Goal: Check status: Check status

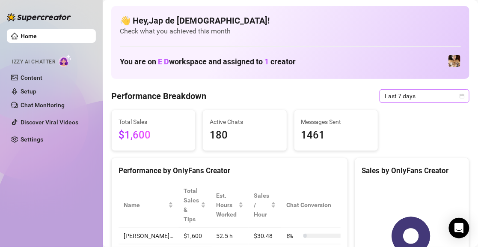
click at [398, 98] on span "Last 7 days" at bounding box center [425, 95] width 80 height 13
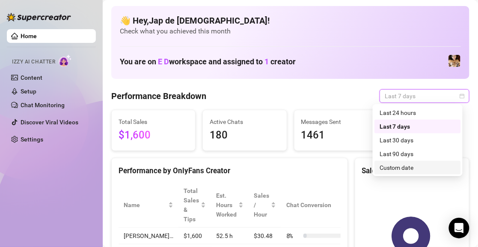
click at [421, 167] on div "Custom date" at bounding box center [418, 167] width 76 height 9
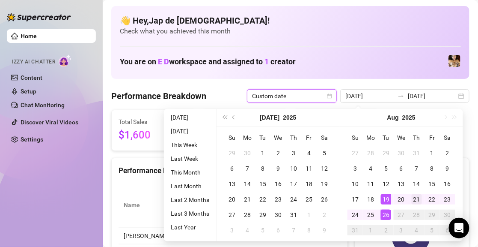
type input "[DATE]"
click at [417, 203] on div "21" at bounding box center [417, 199] width 10 height 10
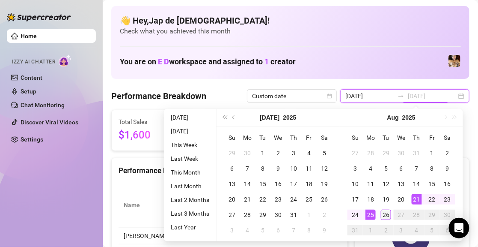
type input "[DATE]"
click at [383, 209] on div "26" at bounding box center [386, 214] width 10 height 10
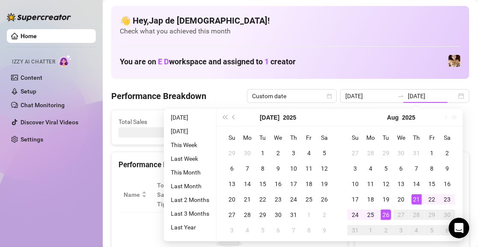
type input "[DATE]"
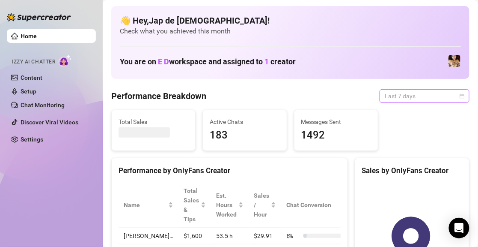
click at [393, 96] on span "Last 7 days" at bounding box center [425, 95] width 80 height 13
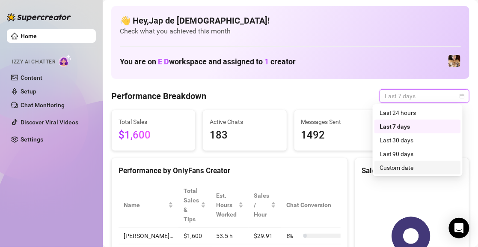
click at [400, 168] on div "Custom date" at bounding box center [418, 167] width 76 height 9
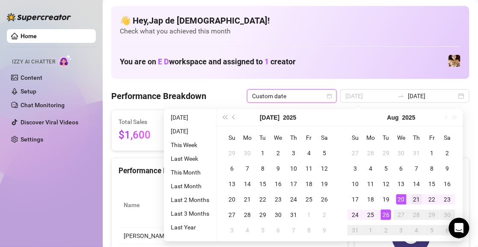
type input "[DATE]"
click at [413, 194] on div "21" at bounding box center [417, 199] width 10 height 10
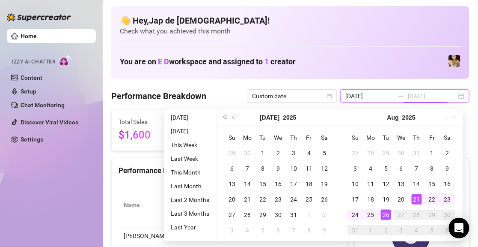
type input "[DATE]"
click at [386, 210] on div "26" at bounding box center [386, 214] width 10 height 10
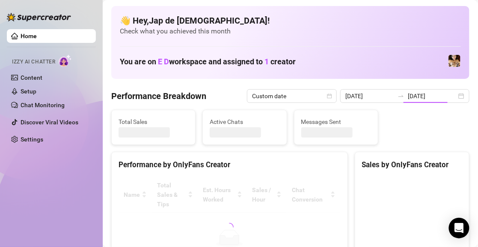
type input "[DATE]"
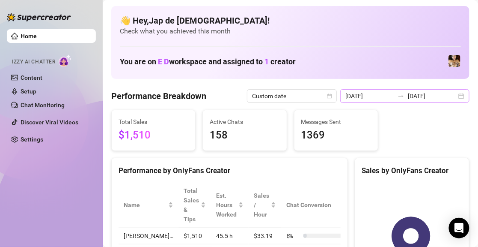
click at [400, 96] on icon "swap-right" at bounding box center [401, 95] width 7 height 7
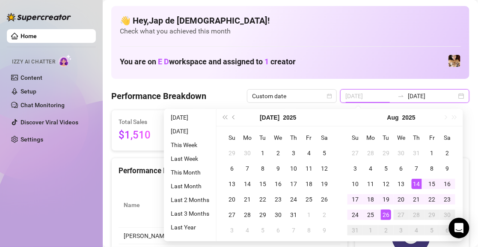
type input "[DATE]"
click at [417, 180] on div "14" at bounding box center [417, 183] width 10 height 10
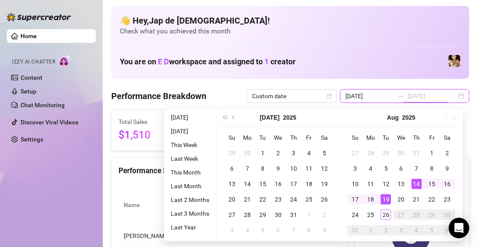
type input "[DATE]"
click at [389, 197] on div "19" at bounding box center [386, 199] width 10 height 10
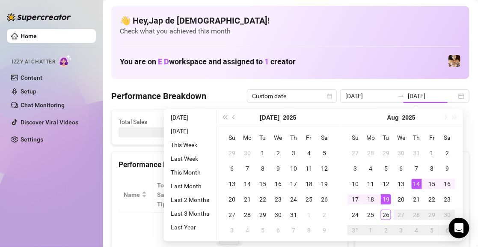
type input "[DATE]"
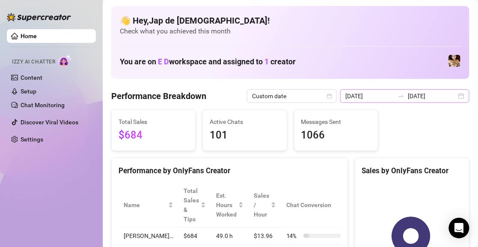
click at [399, 96] on icon "swap-right" at bounding box center [400, 96] width 5 height 2
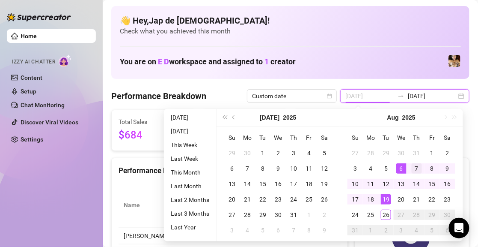
type input "[DATE]"
click at [413, 167] on div "7" at bounding box center [417, 168] width 10 height 10
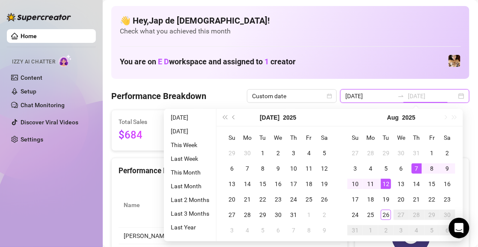
type input "[DATE]"
click at [383, 183] on div "12" at bounding box center [386, 183] width 10 height 10
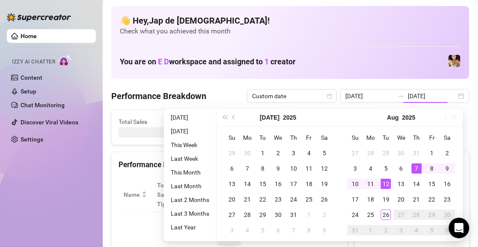
type input "[DATE]"
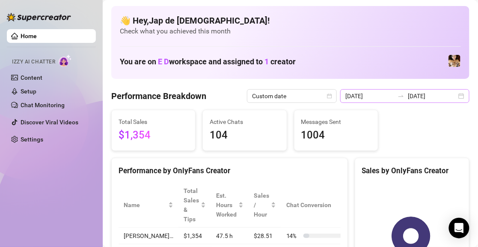
click at [398, 94] on icon "swap-right" at bounding box center [401, 95] width 7 height 7
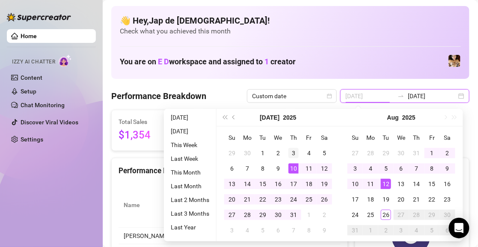
type input "[DATE]"
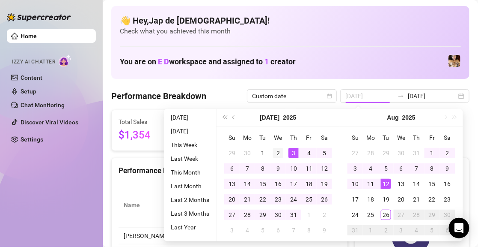
drag, startPoint x: 292, startPoint y: 152, endPoint x: 285, endPoint y: 154, distance: 7.4
click at [291, 152] on div "3" at bounding box center [293, 153] width 10 height 10
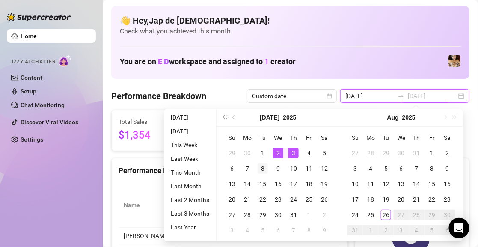
type input "[DATE]"
click at [266, 168] on div "8" at bounding box center [263, 168] width 10 height 10
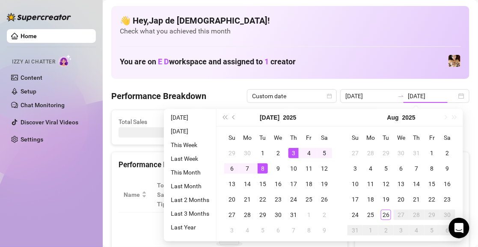
type input "[DATE]"
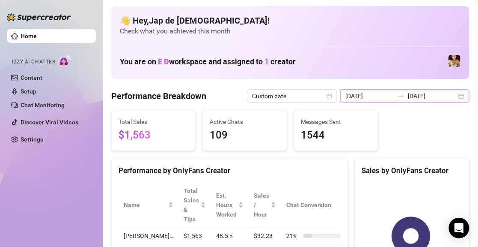
click at [399, 96] on icon "swap-right" at bounding box center [400, 96] width 5 height 2
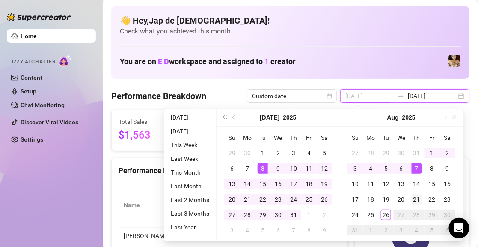
type input "[DATE]"
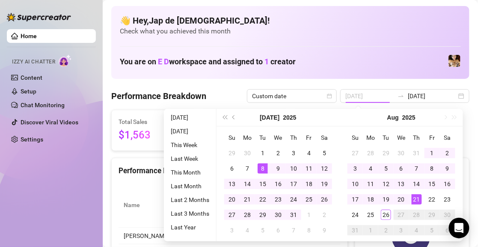
click at [416, 196] on div "21" at bounding box center [417, 199] width 10 height 10
type input "[DATE]"
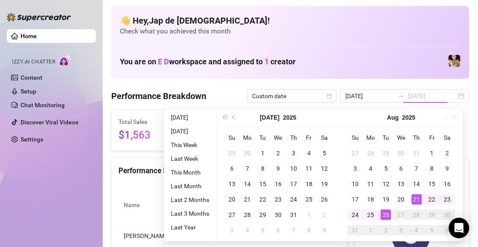
click at [386, 215] on div "26" at bounding box center [386, 214] width 10 height 10
type input "[DATE]"
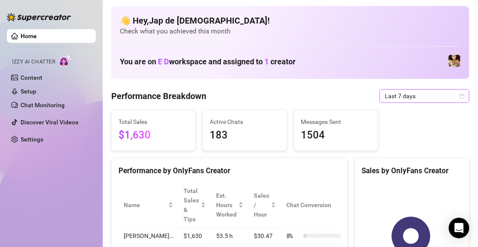
click at [418, 95] on span "Last 7 days" at bounding box center [425, 95] width 80 height 13
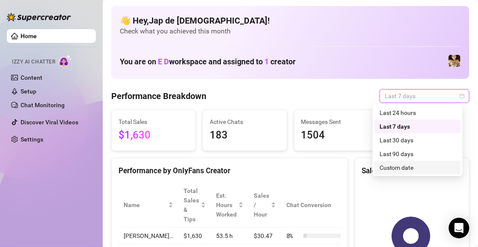
click at [404, 168] on div "Custom date" at bounding box center [418, 167] width 76 height 9
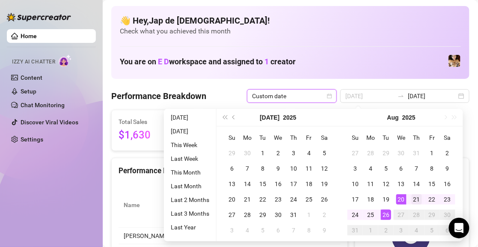
type input "[DATE]"
click at [414, 198] on div "21" at bounding box center [417, 199] width 10 height 10
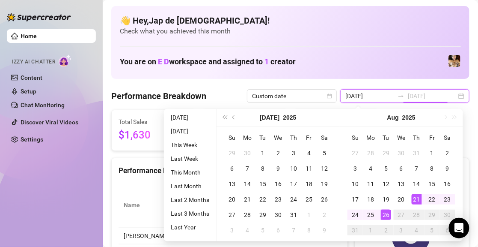
type input "[DATE]"
click at [389, 214] on div "26" at bounding box center [386, 214] width 10 height 10
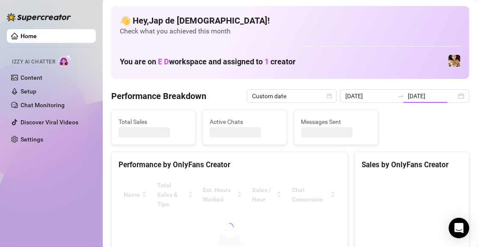
type input "[DATE]"
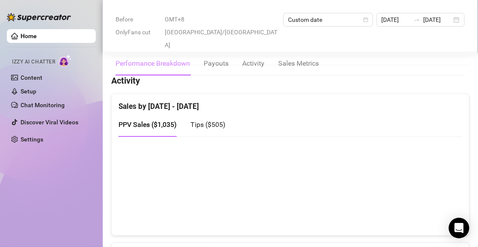
scroll to position [428, 0]
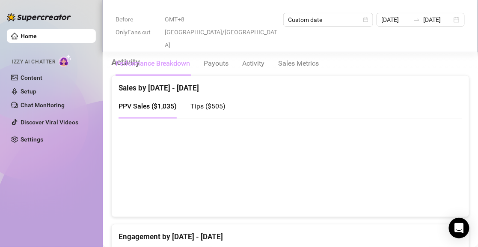
click at [200, 107] on span "Tips ( $505 )" at bounding box center [207, 106] width 35 height 8
click at [150, 104] on span "PPV Sales ( $1,035 )" at bounding box center [148, 106] width 58 height 8
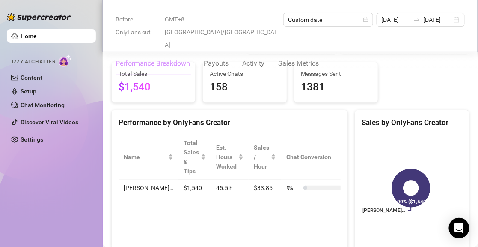
scroll to position [214, 0]
